Goal: Navigation & Orientation: Find specific page/section

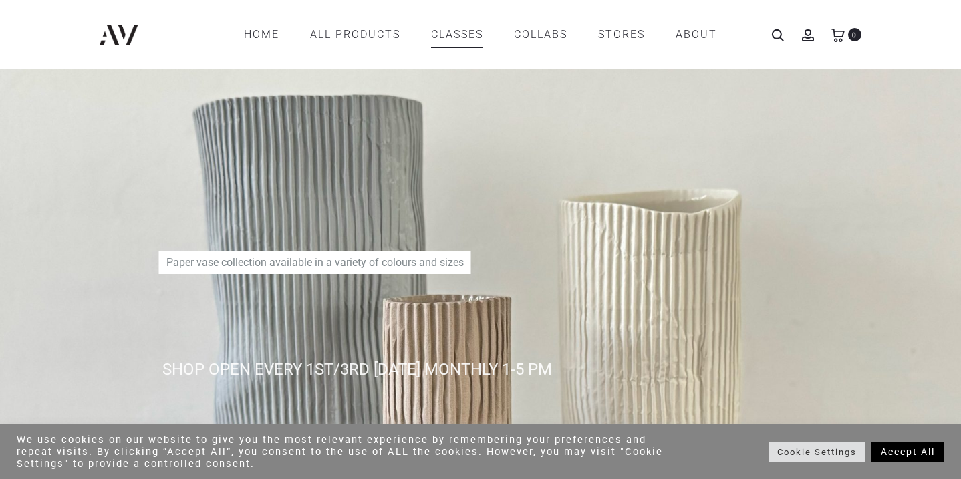
click at [463, 36] on link "CLASSES" at bounding box center [457, 34] width 52 height 23
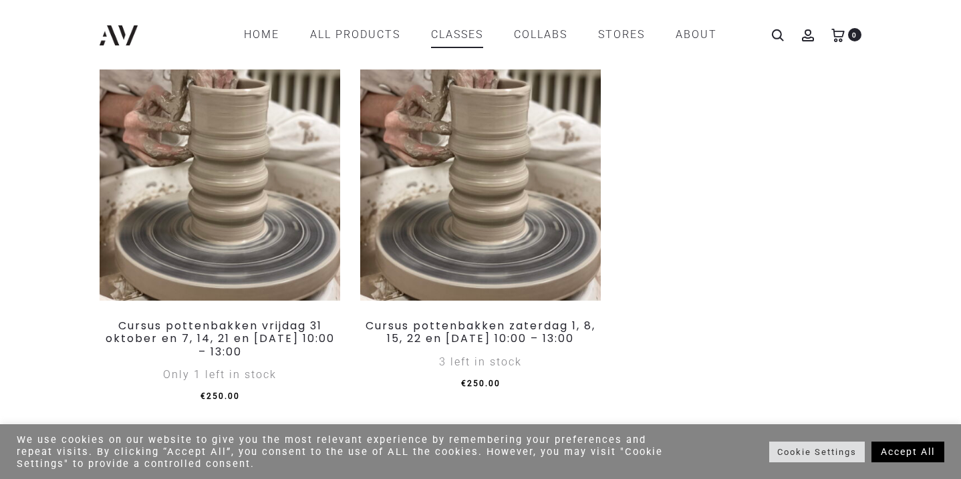
scroll to position [658, 0]
click at [556, 39] on link "COLLABS" at bounding box center [540, 34] width 53 height 23
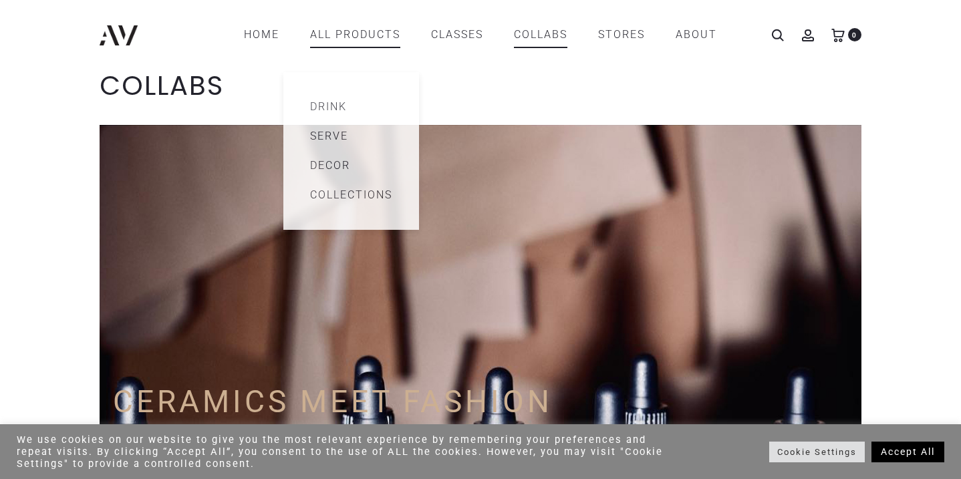
click at [361, 31] on link "All products" at bounding box center [355, 34] width 90 height 23
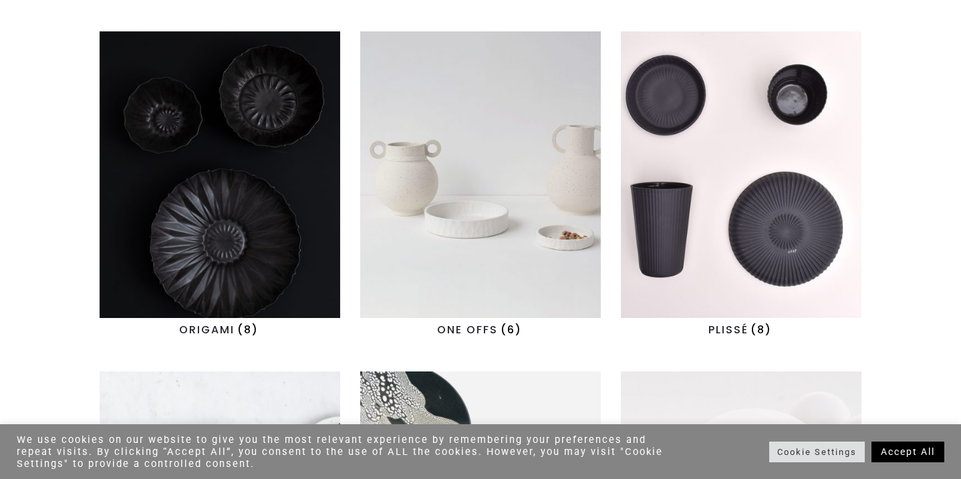
scroll to position [733, 0]
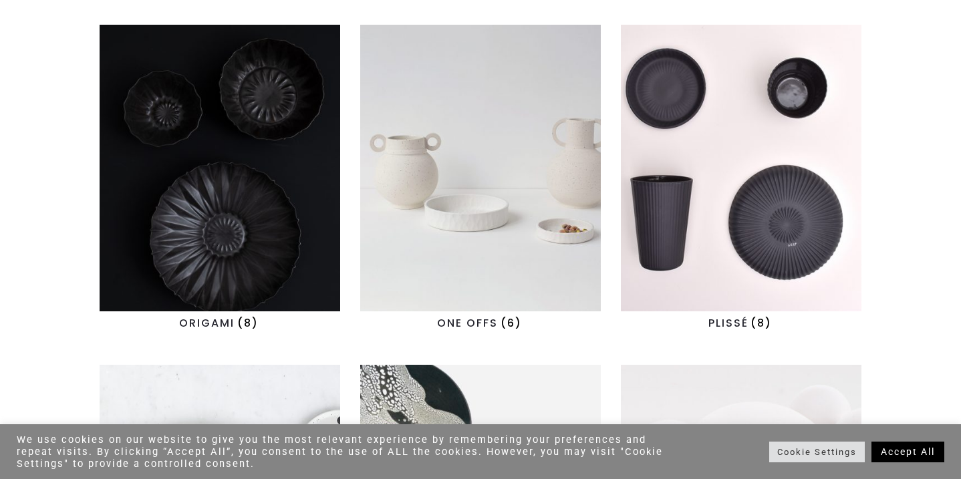
click at [439, 186] on img "Visit product category ONE OFFS" at bounding box center [480, 168] width 241 height 287
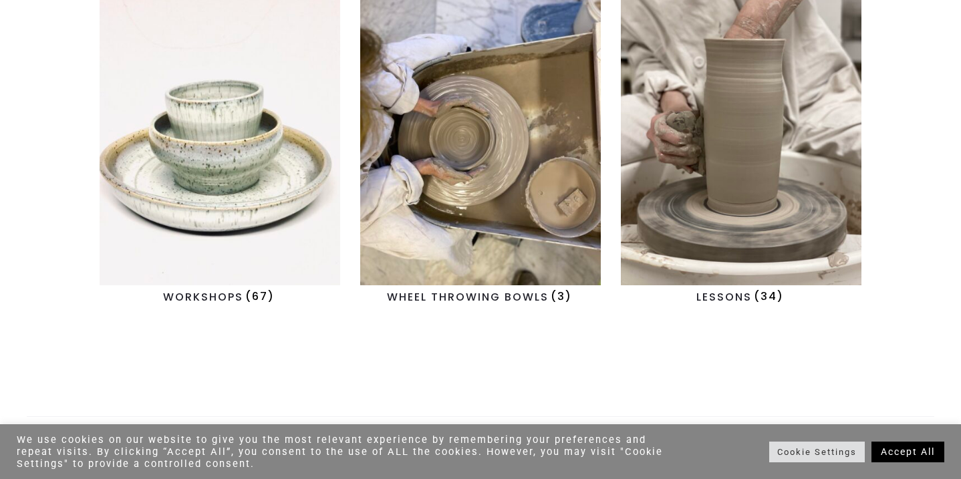
scroll to position [1441, 0]
click at [203, 209] on img "Visit product category WORKSHOPS" at bounding box center [220, 141] width 241 height 287
click at [578, 210] on img "Visit product category WHEEL THROWING BOWLS" at bounding box center [480, 141] width 241 height 287
click at [699, 210] on img "Visit product category LESSONS" at bounding box center [741, 141] width 241 height 287
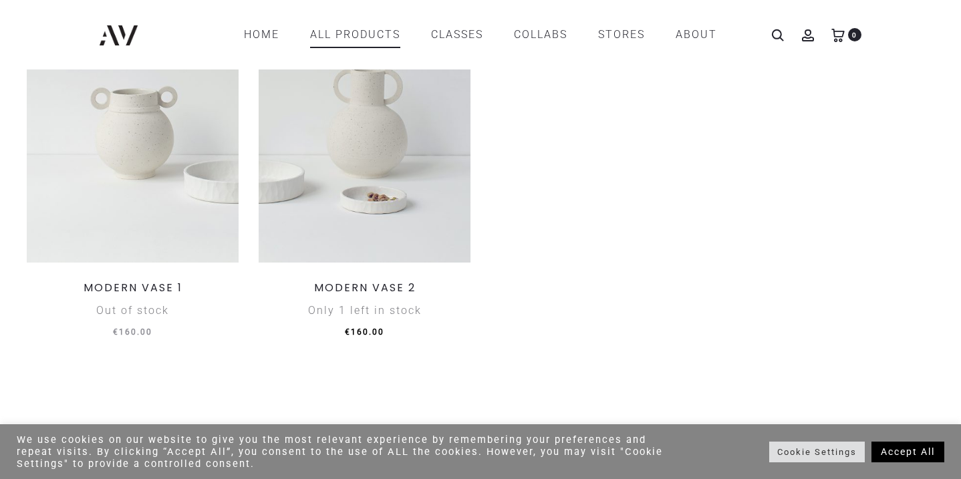
scroll to position [829, 0]
click at [341, 181] on img at bounding box center [365, 137] width 212 height 253
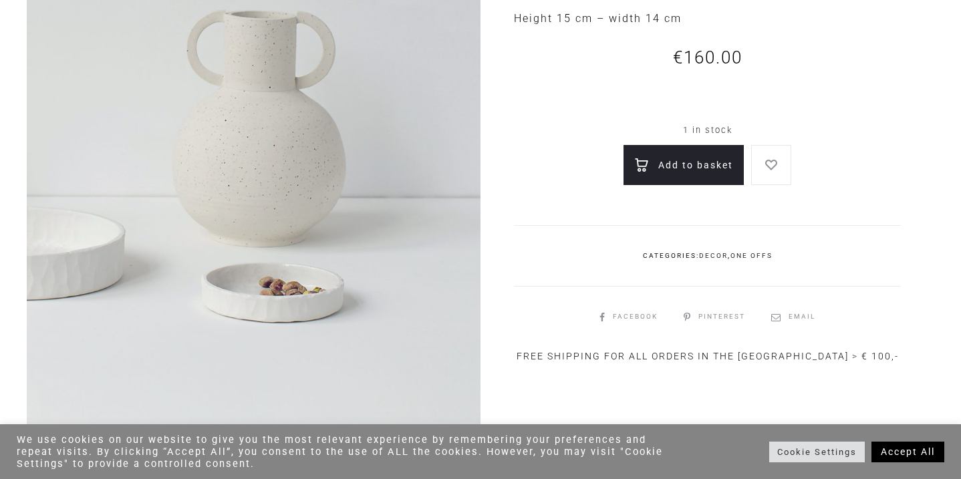
scroll to position [246, 0]
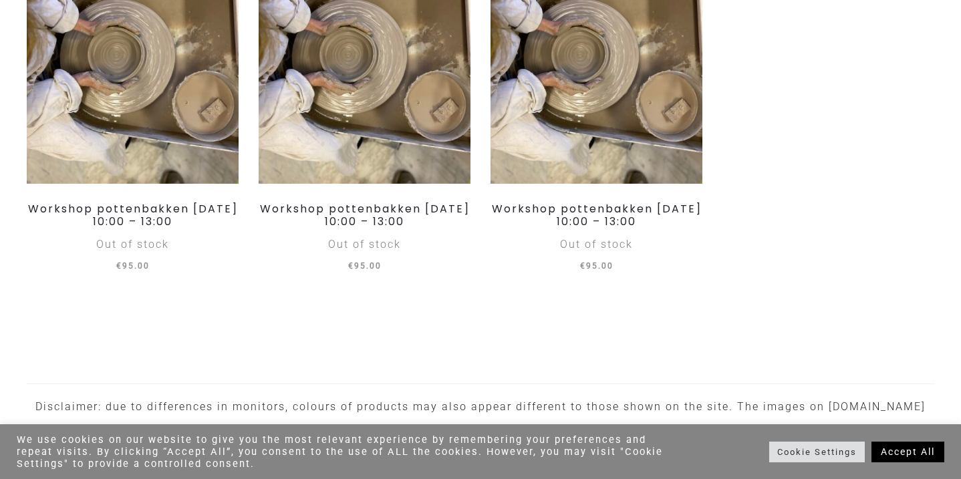
scroll to position [6839, 0]
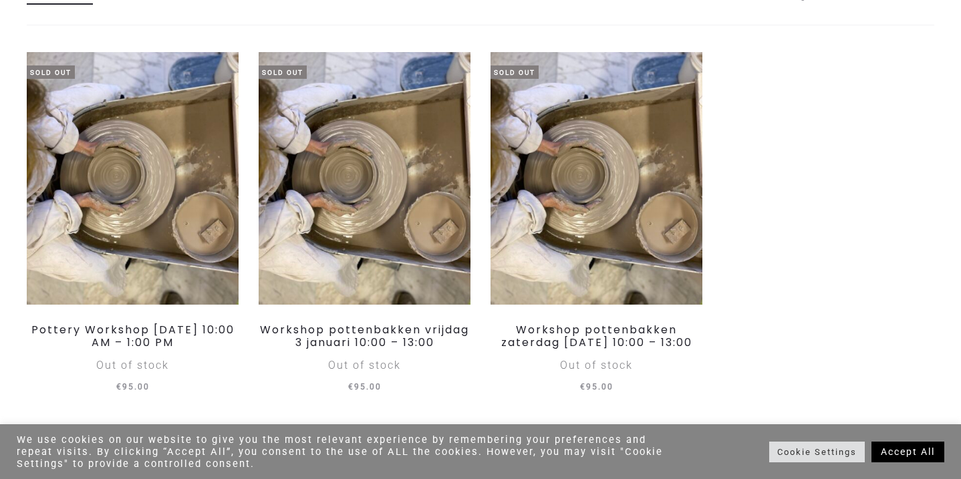
scroll to position [426, 0]
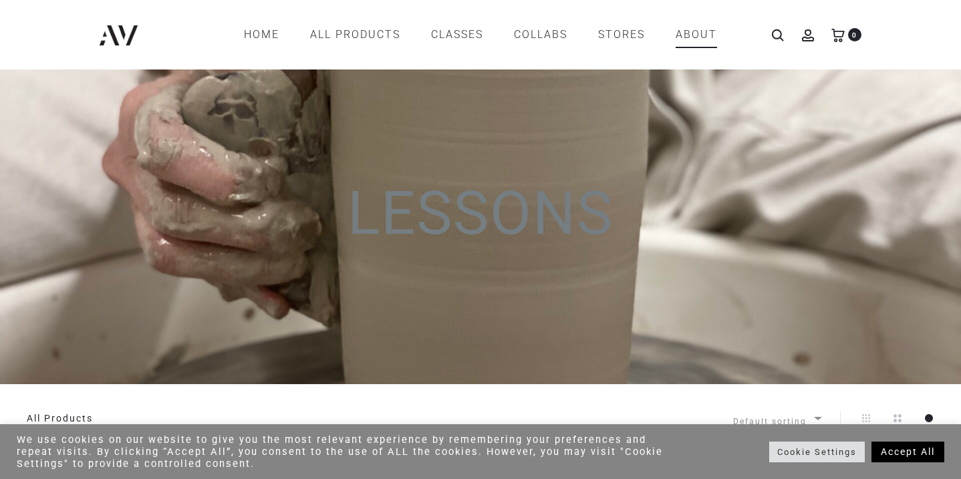
click at [716, 41] on link "ABOUT" at bounding box center [696, 34] width 41 height 23
